Goal: Understand process/instructions: Learn how to perform a task or action

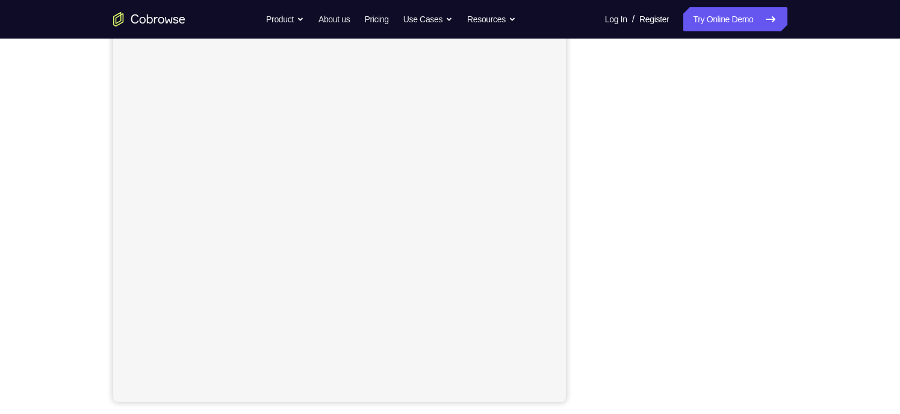
scroll to position [179, 0]
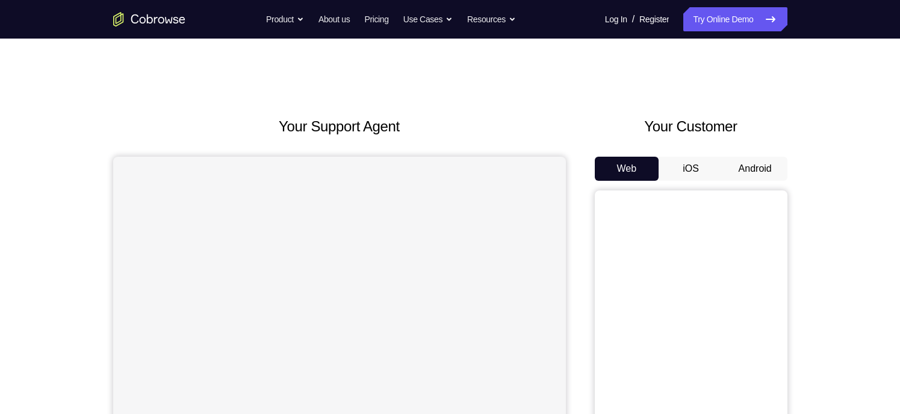
click at [752, 168] on button "Android" at bounding box center [755, 169] width 64 height 24
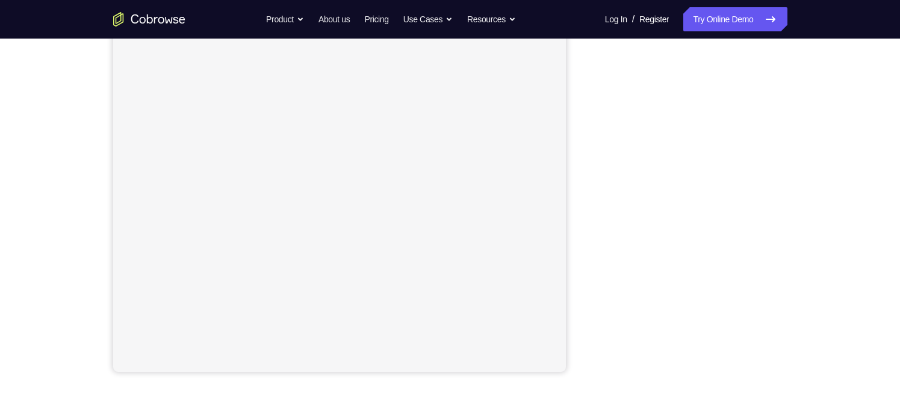
scroll to position [189, 0]
